Goal: Find specific page/section: Find specific page/section

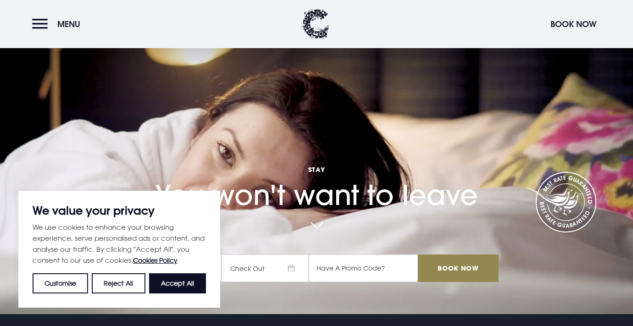
scroll to position [13, 0]
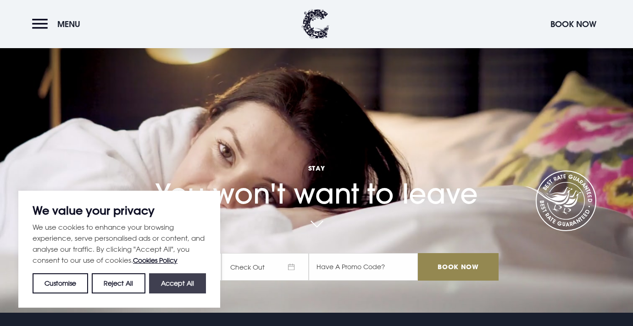
click at [184, 282] on button "Accept All" at bounding box center [177, 283] width 57 height 20
checkbox input "true"
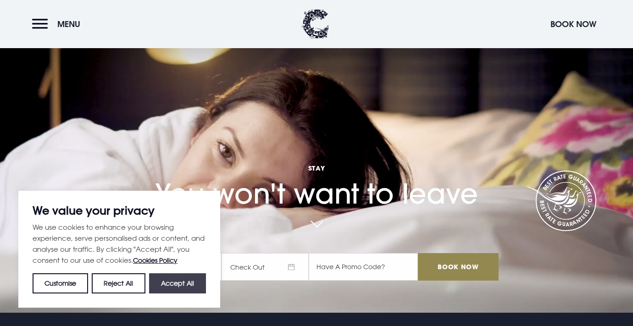
checkbox input "true"
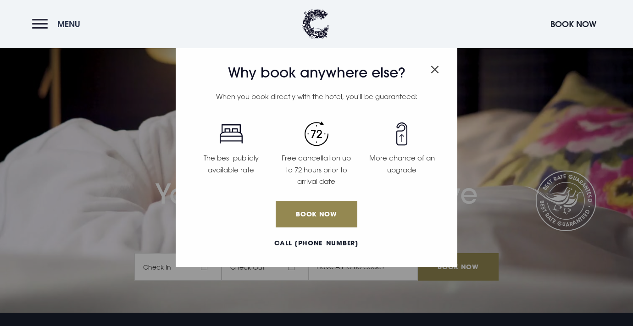
click at [41, 27] on button "Menu" at bounding box center [58, 24] width 53 height 20
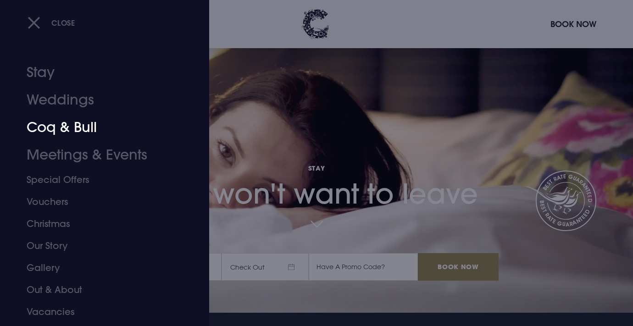
click at [61, 128] on link "Coq & Bull" at bounding box center [99, 128] width 145 height 28
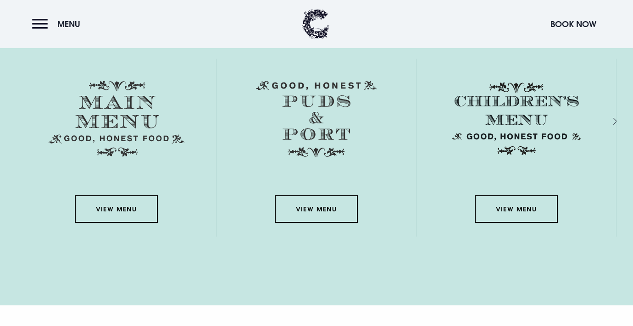
scroll to position [1346, 0]
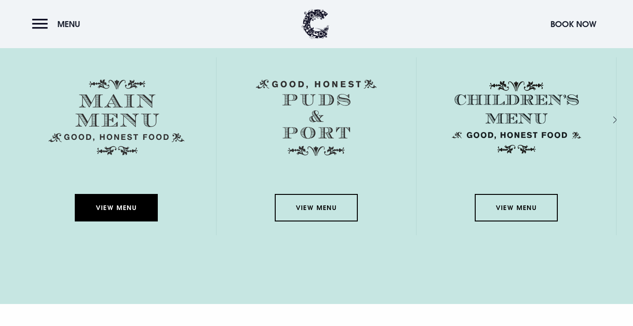
click at [111, 206] on link "View Menu" at bounding box center [116, 208] width 83 height 28
